Goal: Book appointment/travel/reservation

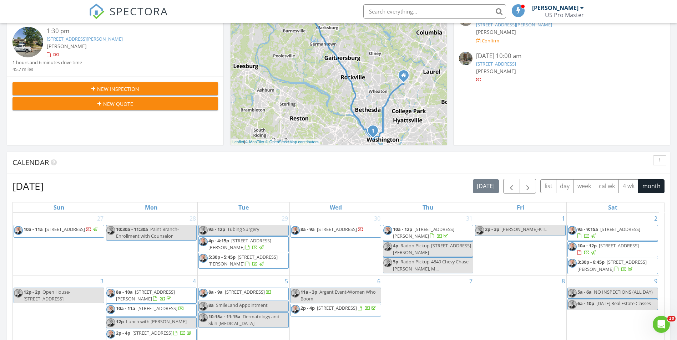
scroll to position [321, 0]
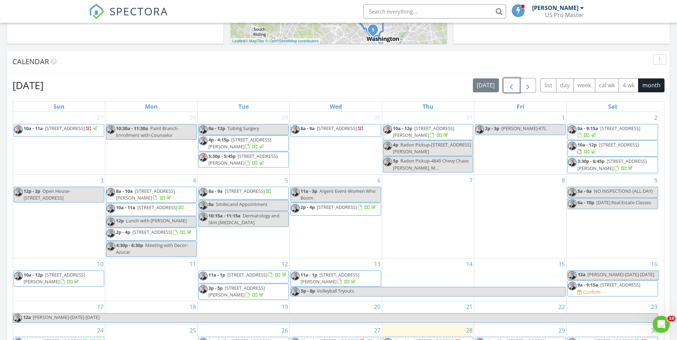
click at [512, 89] on span "button" at bounding box center [511, 85] width 9 height 9
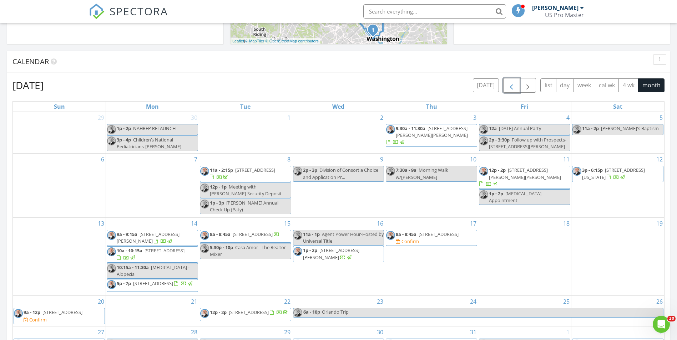
click at [251, 173] on span "11a - 2:15p 22705 Hawlings River Rd, Gaithersburg 20882" at bounding box center [245, 174] width 91 height 14
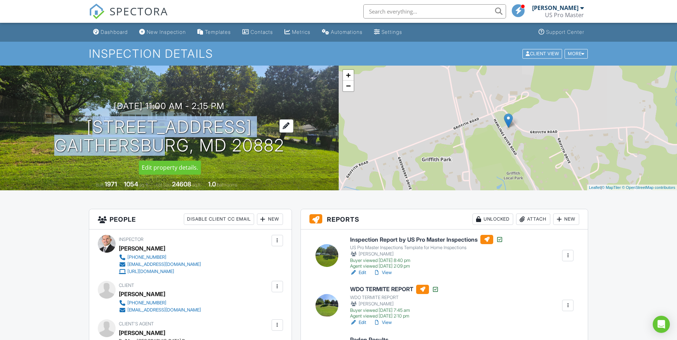
drag, startPoint x: 51, startPoint y: 121, endPoint x: 283, endPoint y: 153, distance: 234.2
click at [283, 153] on div "07/08/2025 11:00 am - 2:15 pm 22705 Hawlings River Rd Gaithersburg, MD 20882" at bounding box center [169, 128] width 339 height 54
drag, startPoint x: 283, startPoint y: 153, endPoint x: 273, endPoint y: 150, distance: 9.8
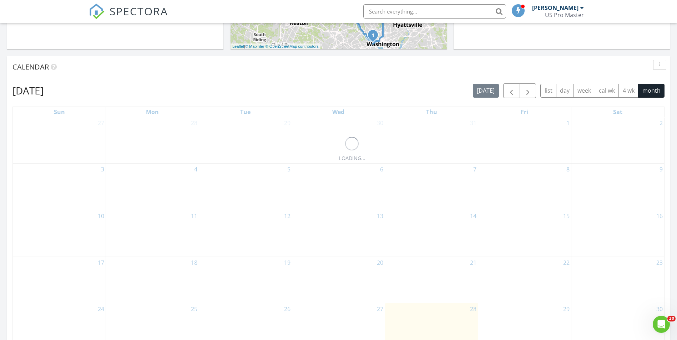
scroll to position [303, 0]
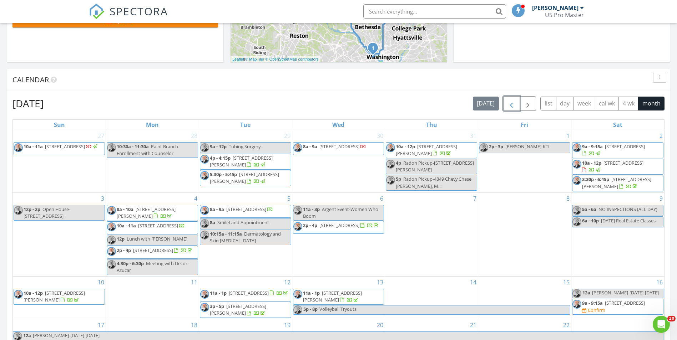
click at [505, 105] on button "button" at bounding box center [511, 103] width 17 height 15
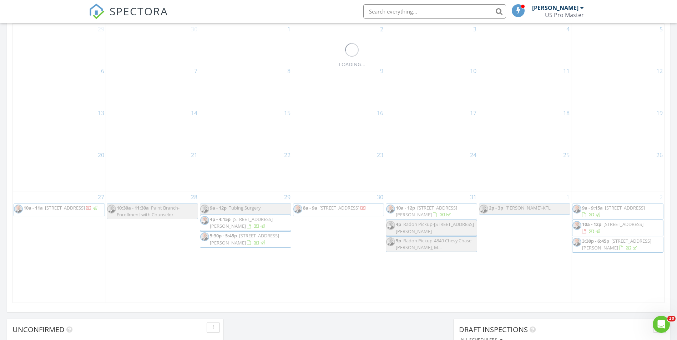
scroll to position [410, 0]
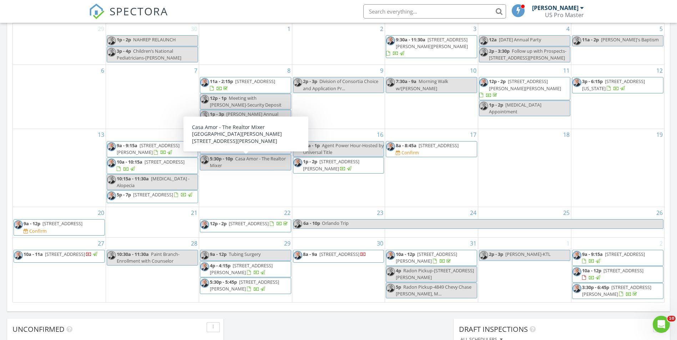
click at [82, 227] on span "22705 Hawlings River Rd, Gaithersburg 20882" at bounding box center [62, 224] width 40 height 6
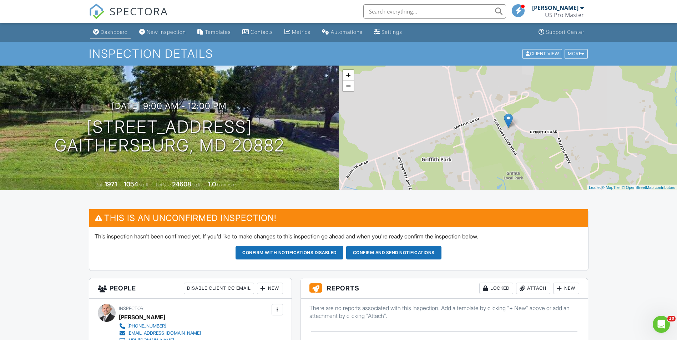
click at [115, 37] on link "Dashboard" at bounding box center [110, 32] width 40 height 13
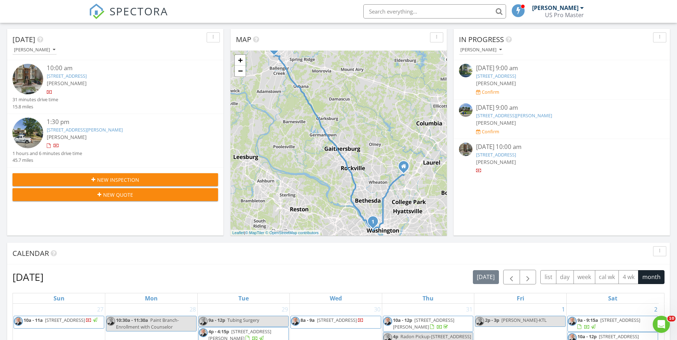
scroll to position [214, 0]
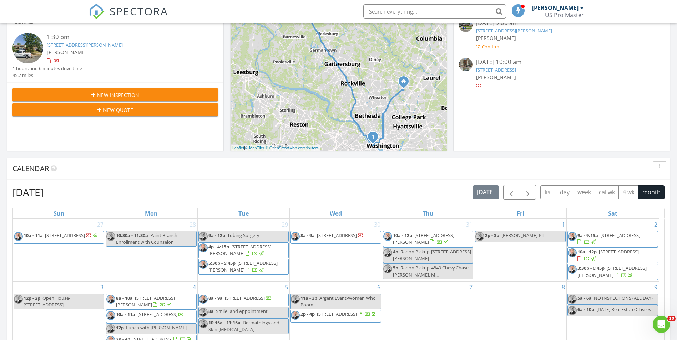
click at [103, 40] on div "1:30 pm" at bounding box center [124, 37] width 154 height 9
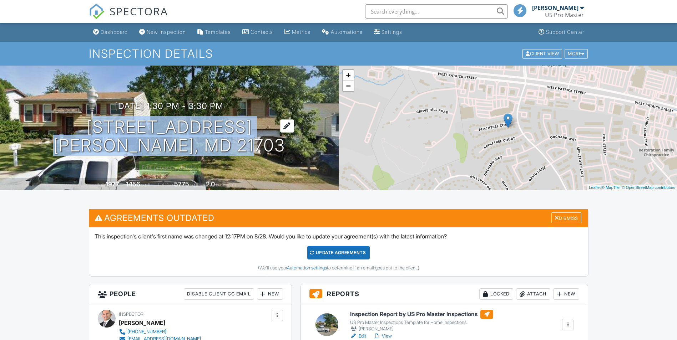
drag, startPoint x: 105, startPoint y: 127, endPoint x: 257, endPoint y: 146, distance: 153.1
click at [257, 146] on h1 "[STREET_ADDRESS] [GEOGRAPHIC_DATA], MD 21703" at bounding box center [169, 137] width 232 height 38
